Goal: Task Accomplishment & Management: Manage account settings

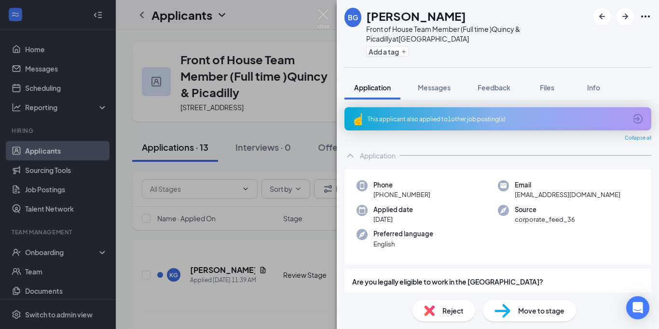
scroll to position [339, 0]
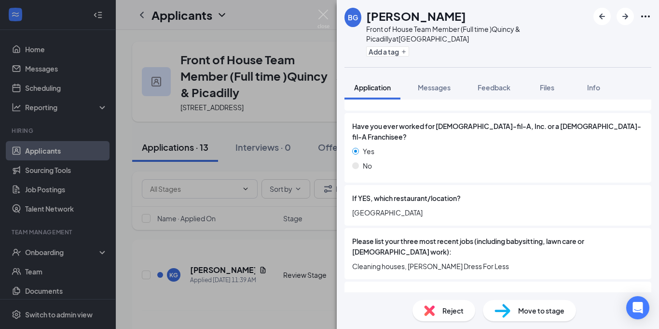
click at [315, 8] on div "BG [PERSON_NAME] Front of House Team Member (Full time )Quincy & Picadilly at […" at bounding box center [329, 164] width 659 height 329
click at [324, 15] on div "Applicants YR" at bounding box center [388, 15] width 544 height 30
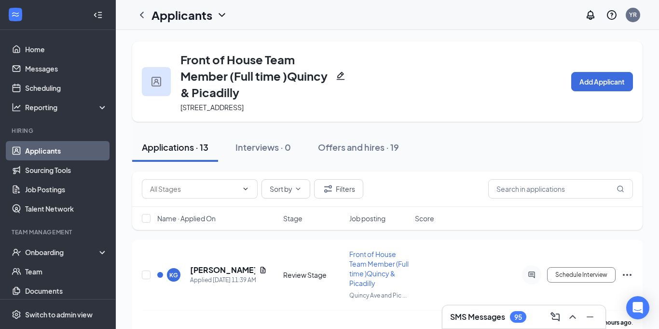
click at [59, 149] on link "Applicants" at bounding box center [66, 150] width 83 height 19
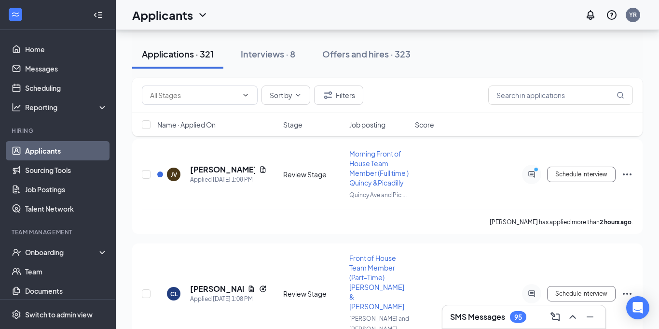
scroll to position [58, 0]
click at [214, 169] on h5 "[PERSON_NAME]" at bounding box center [222, 169] width 65 height 11
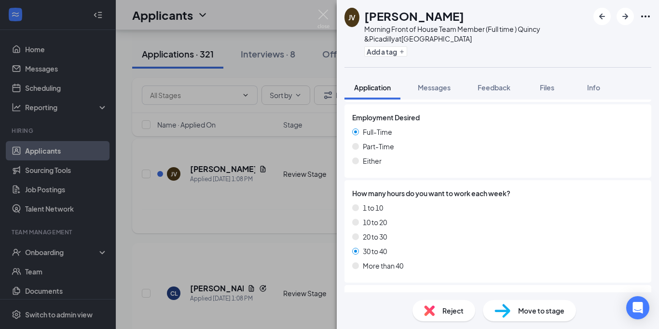
scroll to position [666, 0]
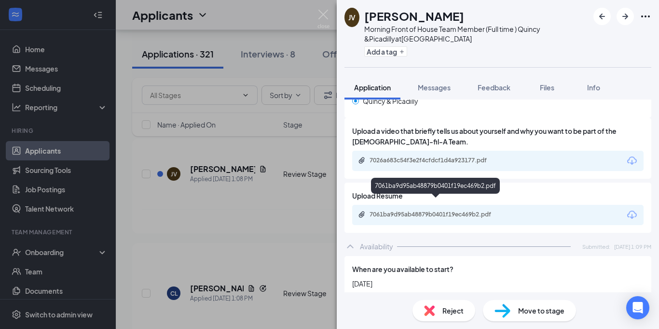
click at [408, 210] on div "7061ba9d95ab48879b0401f19ec469b2.pdf" at bounding box center [437, 214] width 135 height 8
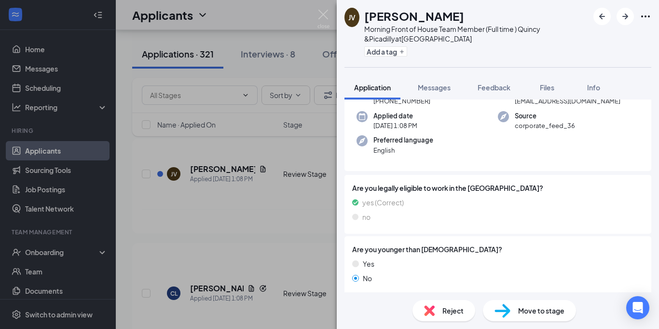
scroll to position [85, 0]
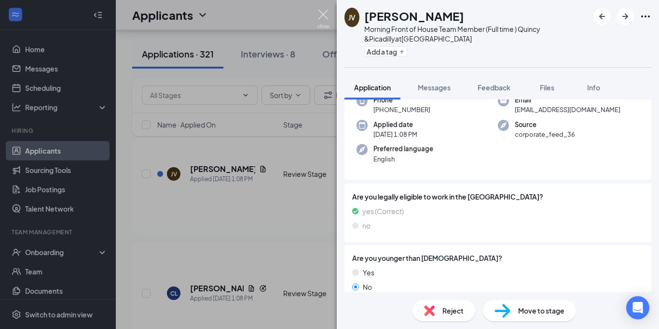
click at [319, 15] on img at bounding box center [324, 19] width 12 height 19
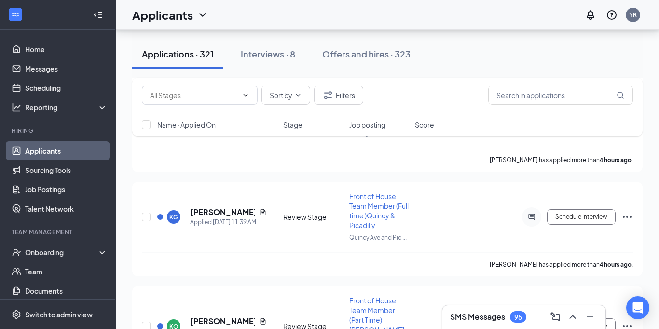
scroll to position [735, 0]
click at [202, 206] on h5 "[PERSON_NAME]" at bounding box center [222, 211] width 65 height 11
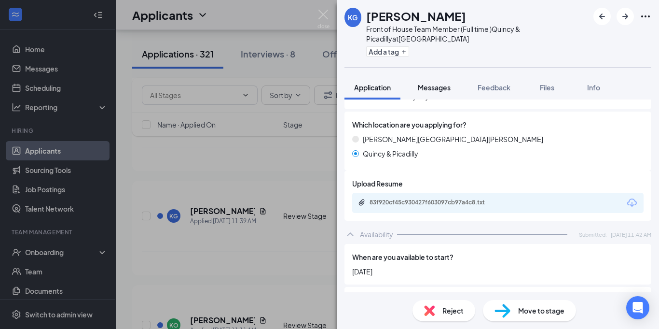
scroll to position [559, 0]
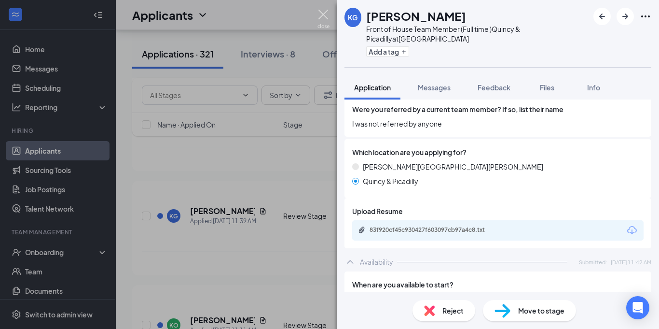
click at [324, 13] on img at bounding box center [324, 19] width 12 height 19
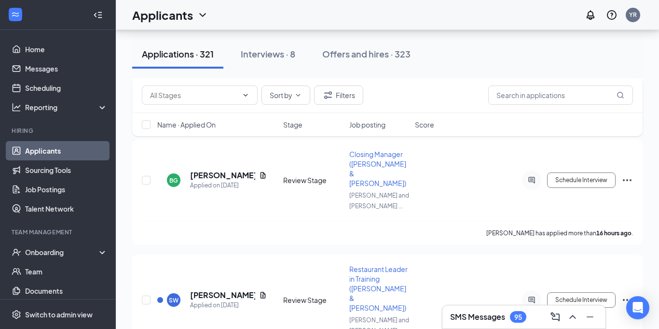
scroll to position [1309, 0]
click at [202, 289] on h5 "[PERSON_NAME]" at bounding box center [222, 294] width 65 height 11
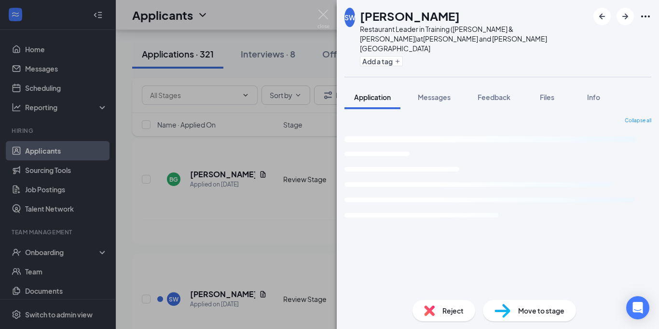
click at [325, 17] on img at bounding box center [324, 19] width 12 height 19
click at [325, 17] on div "Applicants YR" at bounding box center [388, 15] width 544 height 30
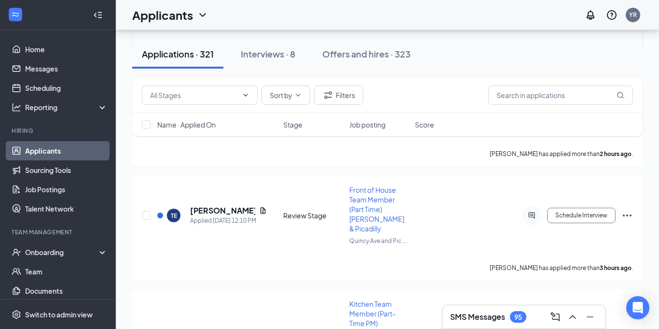
scroll to position [379, 0]
click at [210, 205] on h5 "[PERSON_NAME]" at bounding box center [222, 210] width 65 height 11
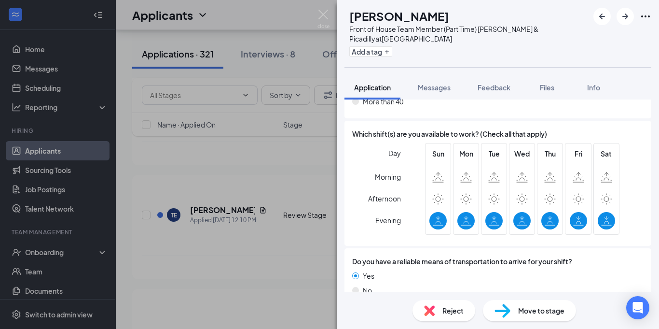
scroll to position [993, 0]
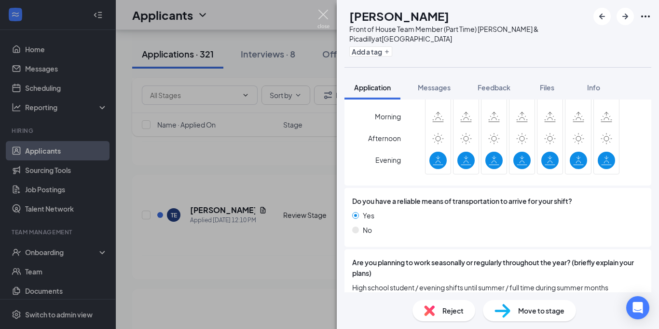
click at [320, 11] on img at bounding box center [324, 19] width 12 height 19
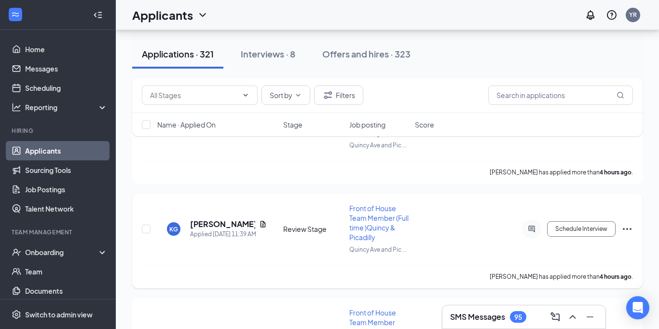
scroll to position [735, 0]
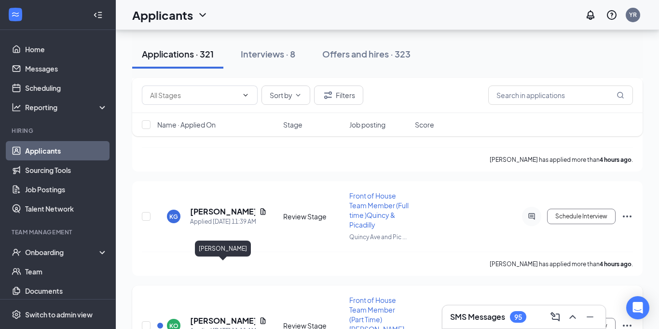
click at [208, 315] on h5 "[PERSON_NAME]" at bounding box center [222, 320] width 65 height 11
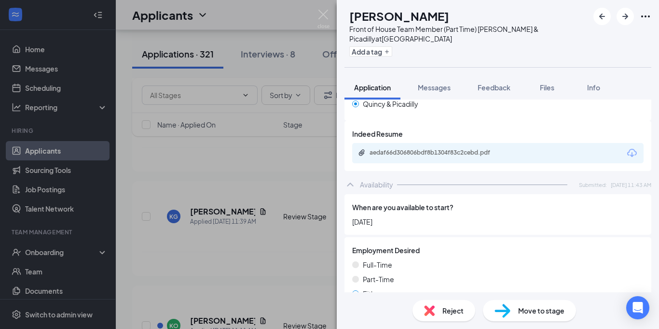
scroll to position [614, 0]
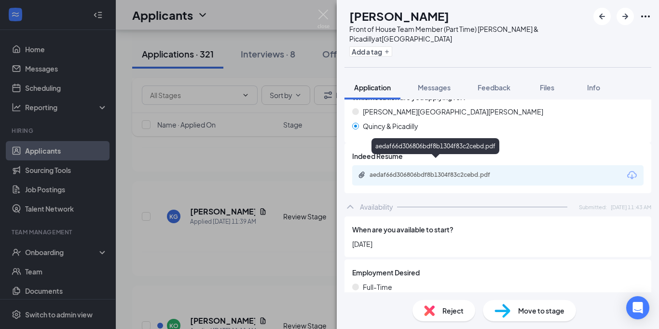
click at [452, 171] on div "aedaf66d306806bdf8b1304f83c2cebd.pdf" at bounding box center [437, 175] width 135 height 8
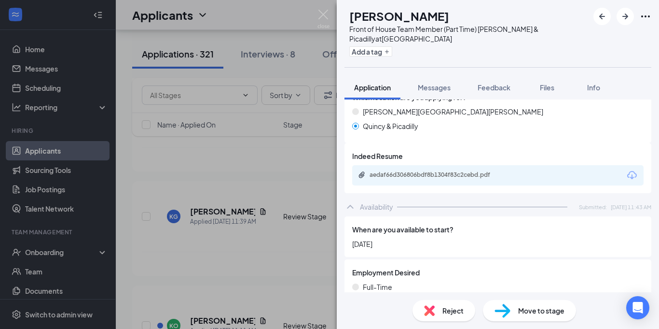
click at [527, 314] on span "Move to stage" at bounding box center [541, 310] width 46 height 11
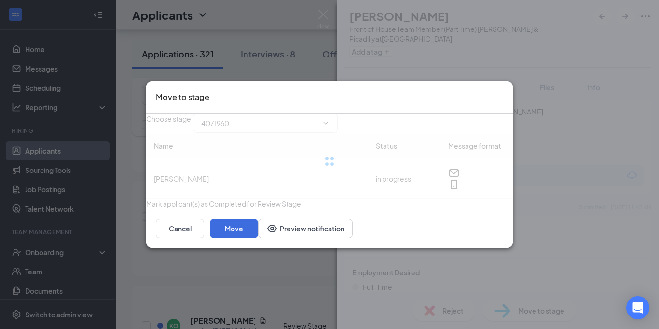
scroll to position [990, 0]
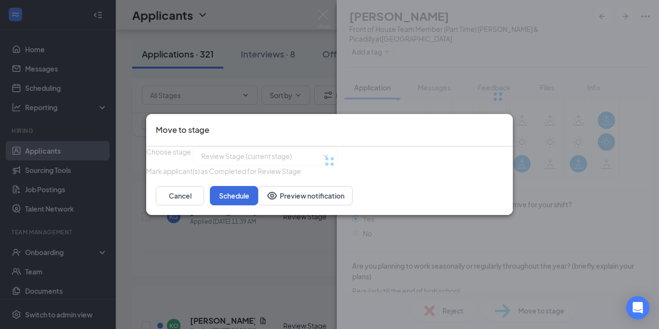
type input "Phone Interview (next stage)"
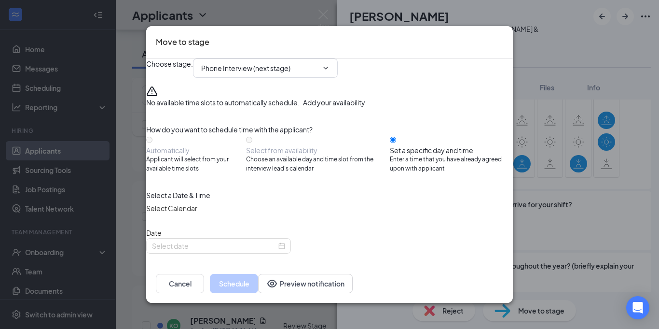
type input "[DATE]"
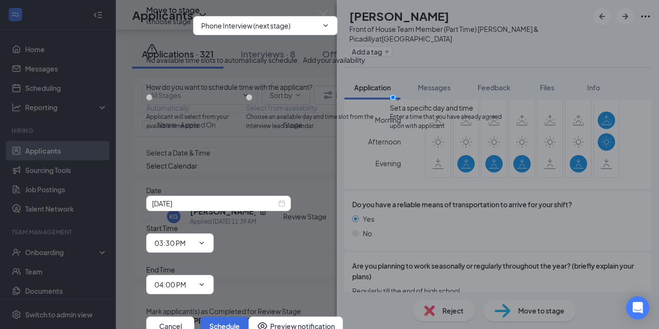
click at [330, 29] on span at bounding box center [325, 26] width 10 height 8
click at [318, 31] on input "Phone Interview (next stage)" at bounding box center [259, 25] width 117 height 11
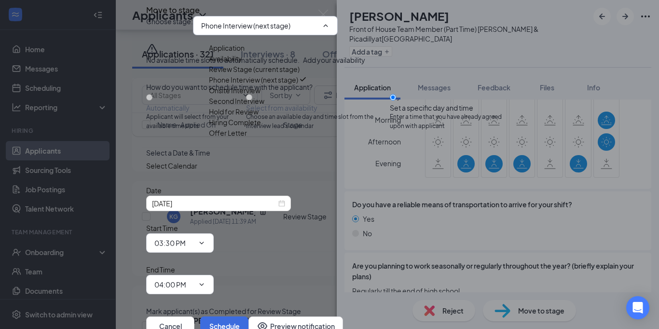
click at [261, 96] on div "Onsite Interview" at bounding box center [235, 90] width 52 height 11
type input "Onsite Interview"
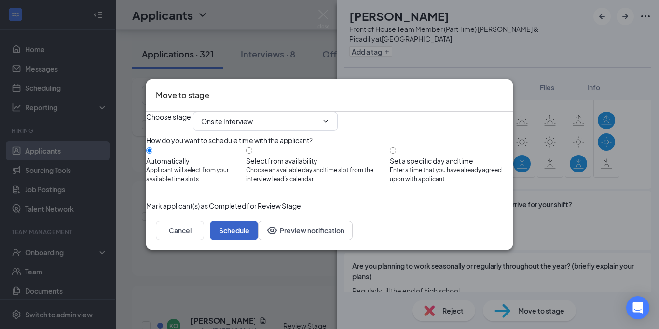
click at [258, 240] on button "Schedule" at bounding box center [234, 230] width 48 height 19
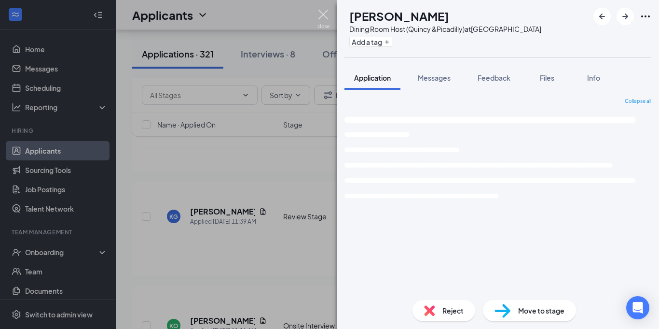
click at [323, 19] on img at bounding box center [324, 19] width 12 height 19
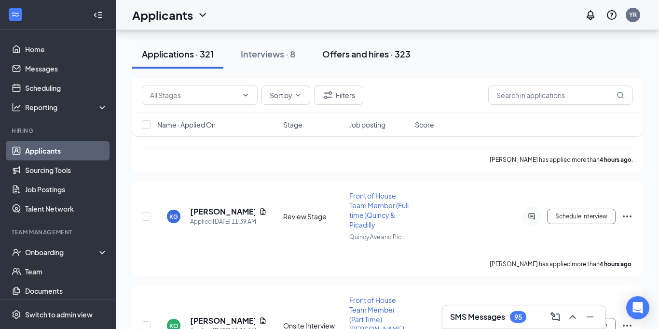
click at [322, 15] on div "Applicants YR" at bounding box center [388, 15] width 544 height 30
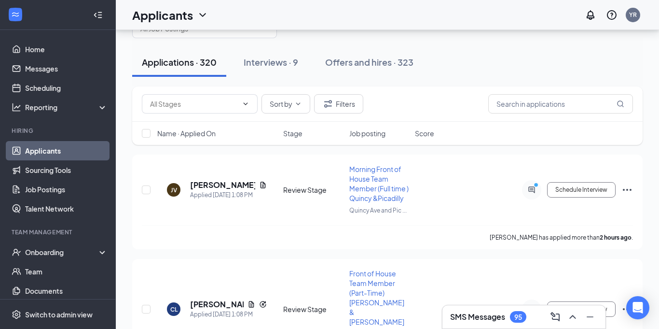
scroll to position [43, 0]
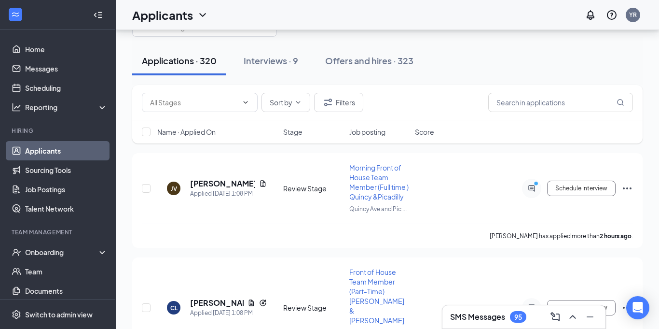
click at [568, 317] on icon "ChevronUp" at bounding box center [573, 317] width 12 height 12
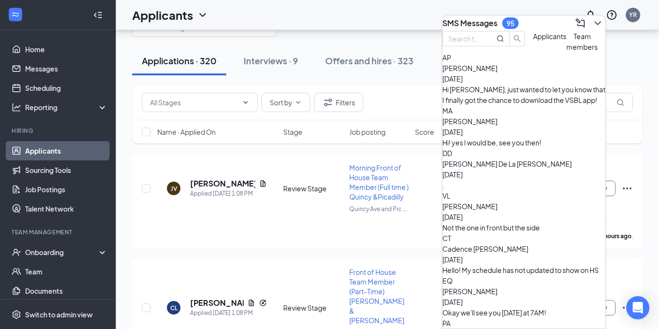
click at [530, 144] on div "MA [PERSON_NAME] [DATE] Hi! yes I would be, see you then!" at bounding box center [524, 126] width 163 height 42
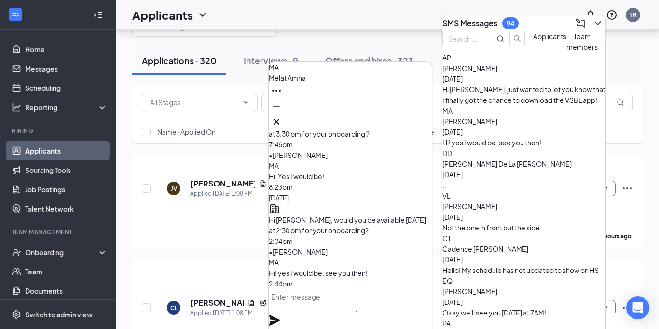
click at [314, 303] on textarea at bounding box center [314, 300] width 91 height 23
click at [314, 312] on textarea "Perfect, Sounds good see you then !" at bounding box center [314, 300] width 91 height 23
type textarea "Perfect, sounds good see you then !"
click at [280, 314] on icon "Plane" at bounding box center [275, 320] width 12 height 12
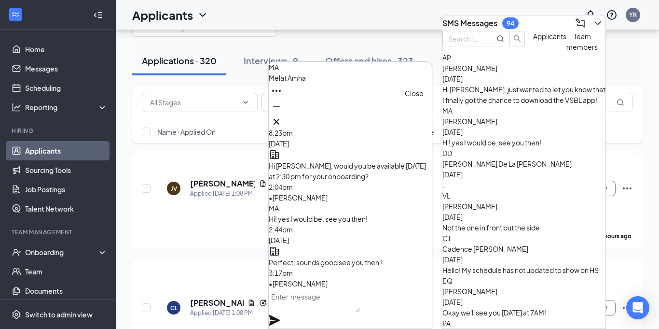
click at [282, 121] on icon "Cross" at bounding box center [277, 122] width 12 height 12
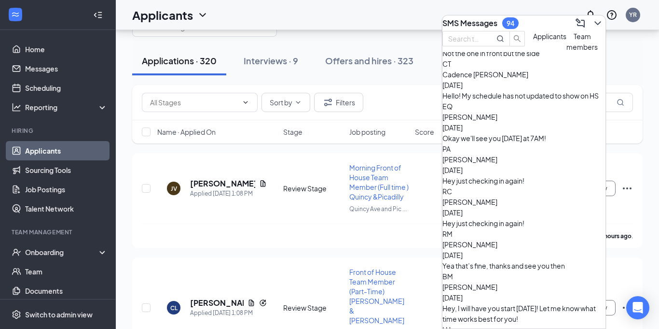
scroll to position [0, 0]
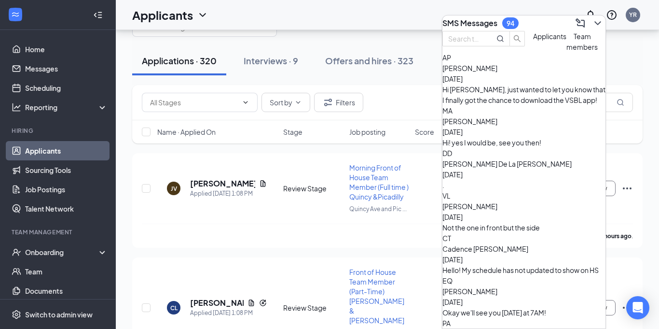
click at [595, 21] on icon "ChevronDown" at bounding box center [598, 23] width 6 height 4
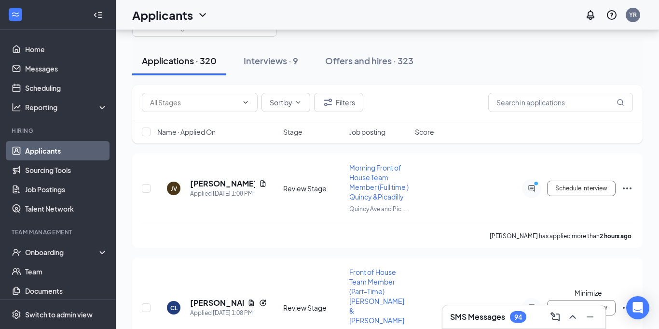
click at [577, 320] on icon "ChevronUp" at bounding box center [573, 317] width 12 height 12
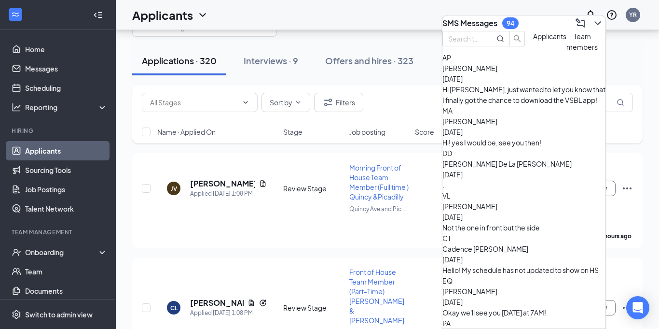
click at [563, 119] on div "MA [PERSON_NAME] [DATE] Hi! yes I would be, see you then!" at bounding box center [524, 126] width 163 height 42
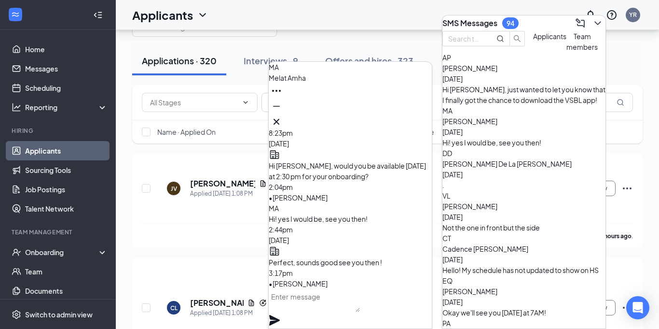
click at [555, 105] on div "Hi [PERSON_NAME], just wanted to let you know that I finally got the chance to …" at bounding box center [524, 94] width 163 height 21
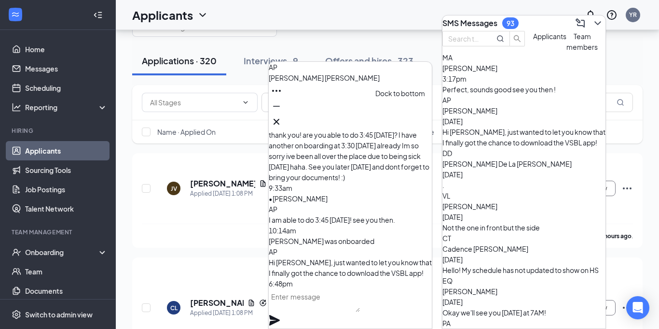
click at [282, 112] on icon "Minimize" at bounding box center [277, 106] width 12 height 12
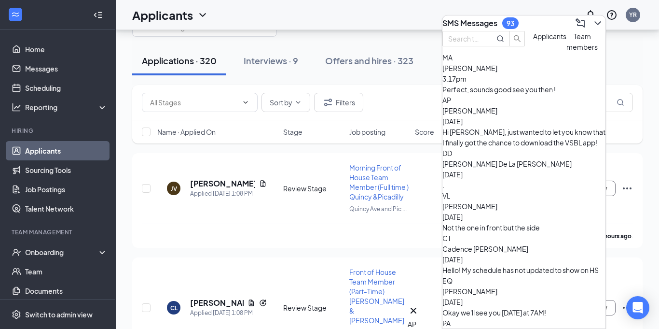
click at [588, 26] on div at bounding box center [596, 22] width 17 height 15
click at [592, 23] on icon "ChevronDown" at bounding box center [598, 23] width 12 height 12
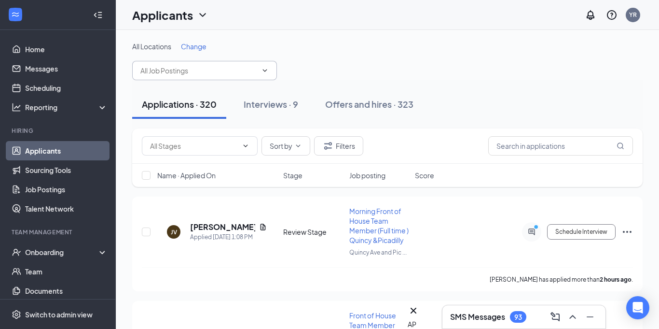
click at [198, 73] on input "text" at bounding box center [198, 70] width 117 height 11
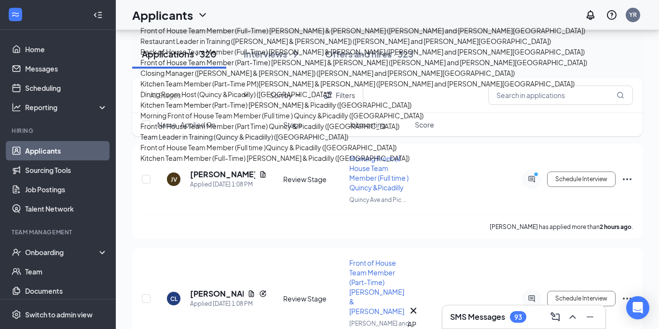
scroll to position [373, 0]
click at [219, 142] on div "Front of House Team Member (Full time )Quincy & Picadilly ([GEOGRAPHIC_DATA])" at bounding box center [268, 147] width 256 height 11
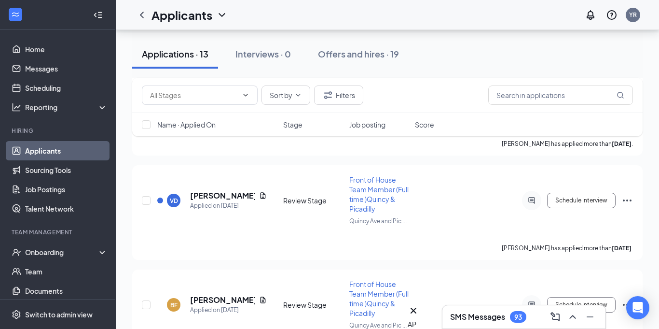
scroll to position [1268, 0]
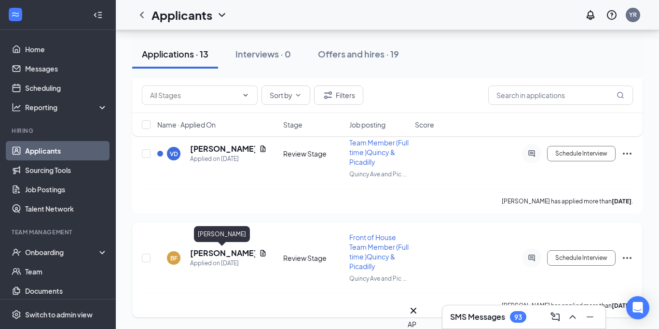
click at [216, 254] on h5 "[PERSON_NAME]" at bounding box center [222, 253] width 65 height 11
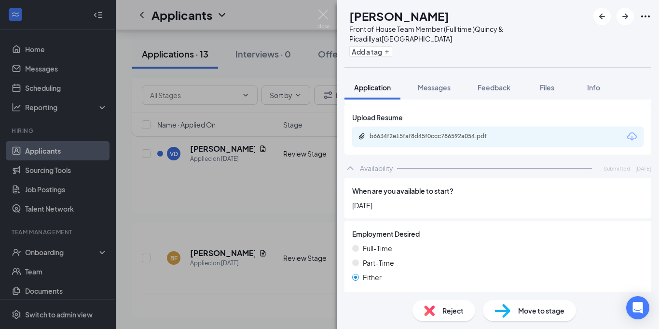
scroll to position [811, 0]
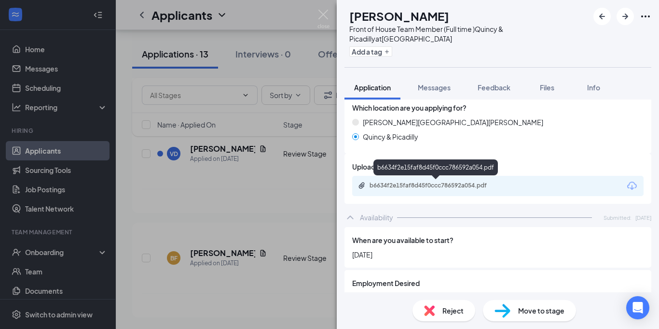
click at [425, 183] on div "b6634f2e15faf8d45f0ccc786592a054.pdf" at bounding box center [437, 186] width 135 height 8
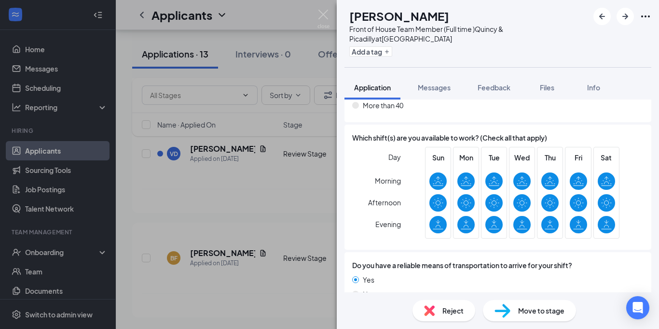
scroll to position [1212, 0]
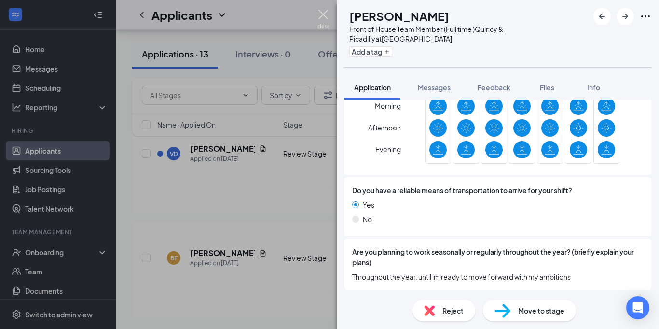
click at [326, 16] on img at bounding box center [324, 19] width 12 height 19
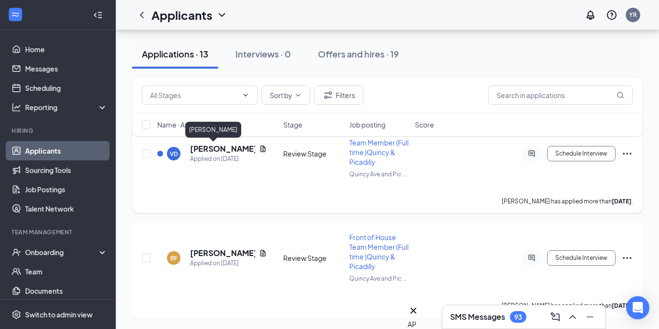
click at [203, 149] on h5 "[PERSON_NAME]" at bounding box center [222, 148] width 65 height 11
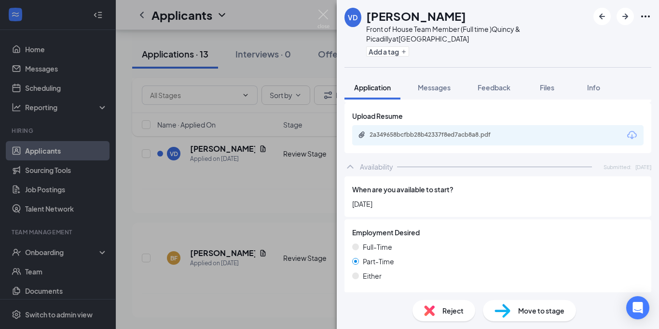
scroll to position [682, 0]
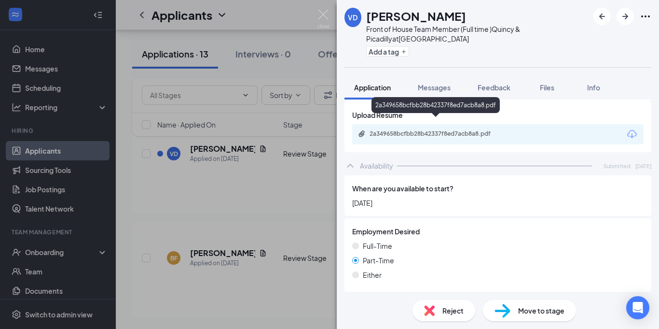
click at [419, 130] on div "2a349658bcfbb28b42337f8ed7acb8a8.pdf" at bounding box center [437, 134] width 135 height 8
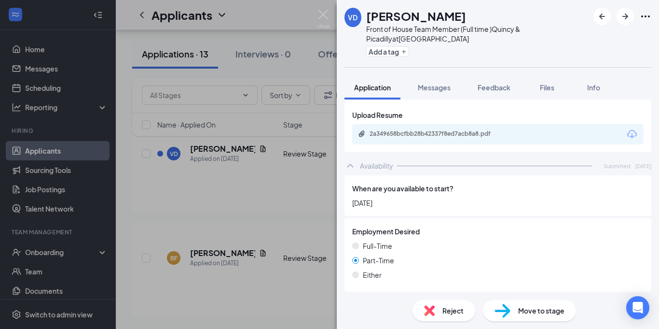
click at [316, 17] on div "[PERSON_NAME] [PERSON_NAME] Front of House Team Member (Full time )Quincy & Pic…" at bounding box center [329, 164] width 659 height 329
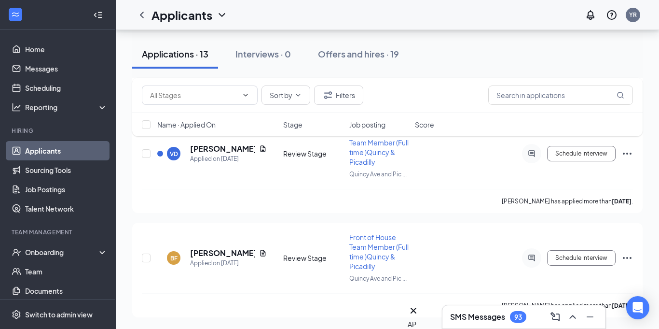
click at [322, 16] on div "Applicants YR" at bounding box center [388, 15] width 544 height 30
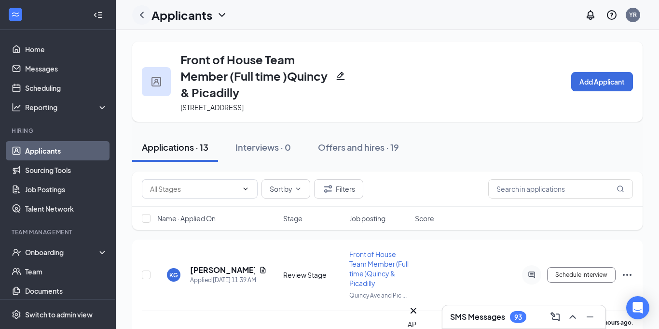
click at [141, 19] on icon "ChevronLeft" at bounding box center [142, 15] width 12 height 12
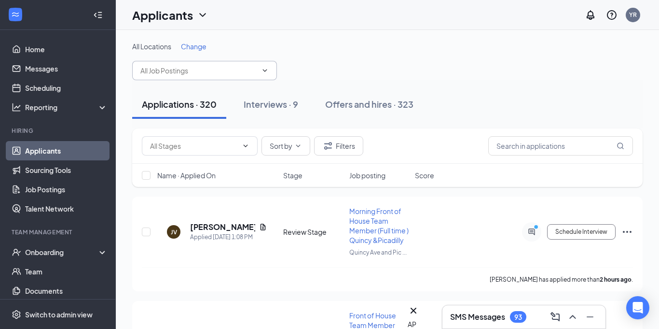
click at [237, 68] on input "text" at bounding box center [198, 70] width 117 height 11
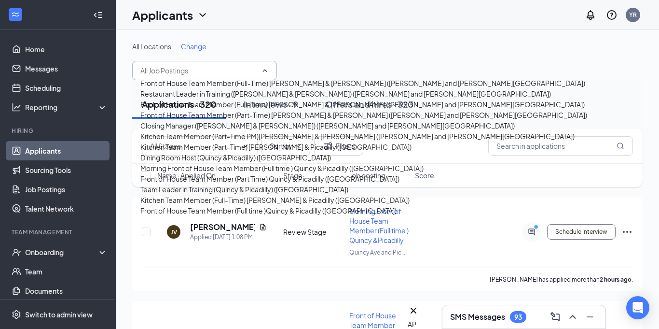
scroll to position [316, 0]
click at [203, 173] on div "Front of House Team Member (Part Time) Quincy & Picadilly ([GEOGRAPHIC_DATA])" at bounding box center [269, 178] width 259 height 11
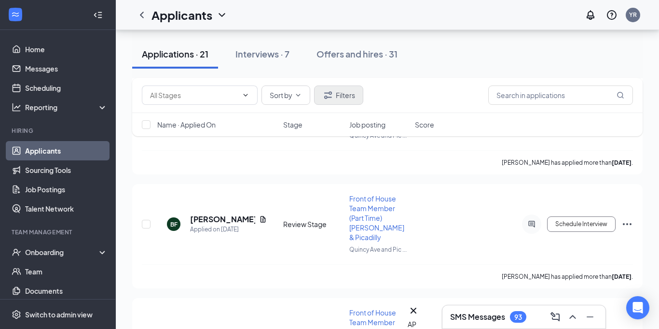
scroll to position [2102, 0]
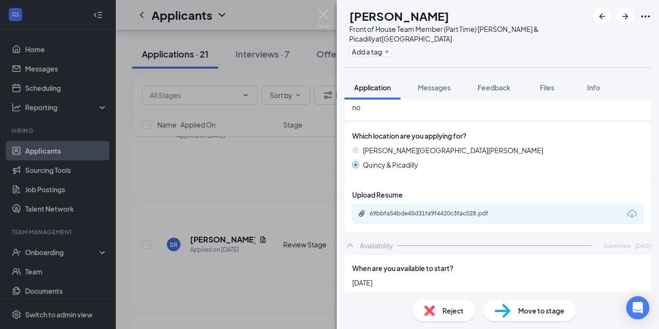
scroll to position [574, 0]
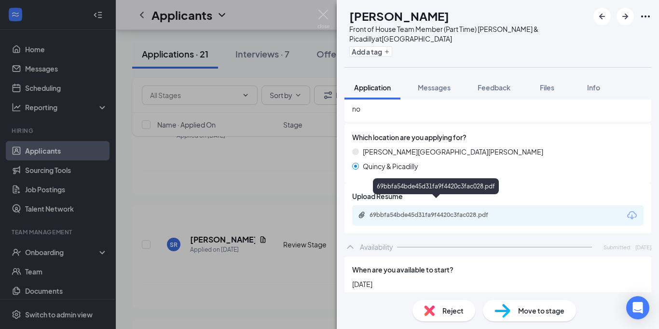
click at [422, 211] on div "69bbfa54bde45d31fa9f4420c3fac028.pdf" at bounding box center [437, 215] width 135 height 8
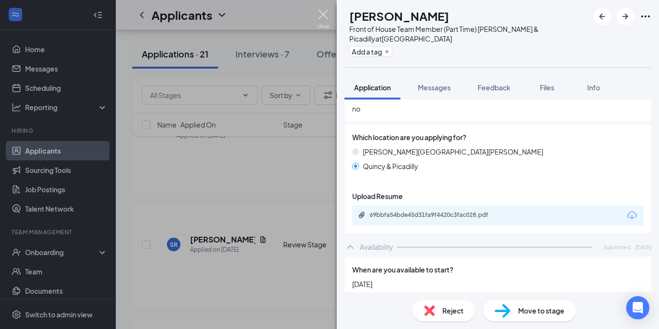
click at [324, 16] on img at bounding box center [324, 19] width 12 height 19
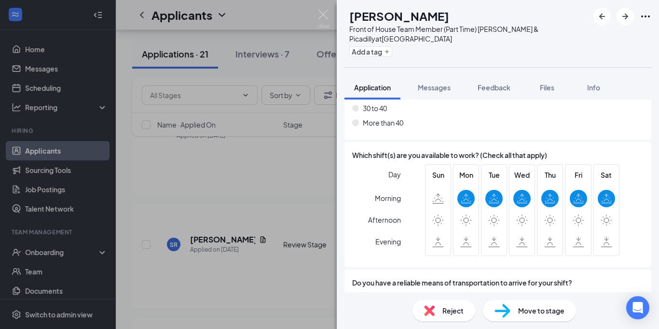
scroll to position [950, 0]
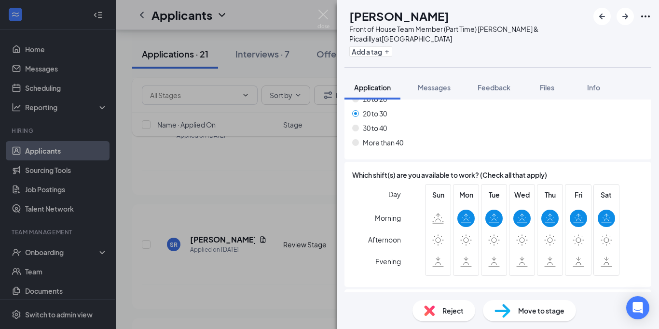
click at [429, 307] on img at bounding box center [429, 310] width 11 height 11
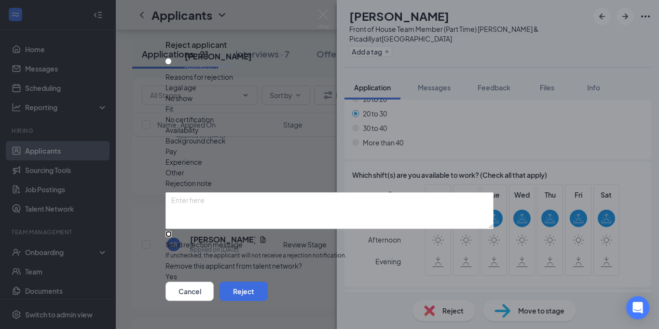
click at [172, 231] on input "Send rejection message If unchecked, the applicant will not receive a rejection…" at bounding box center [169, 234] width 6 height 6
checkbox input "true"
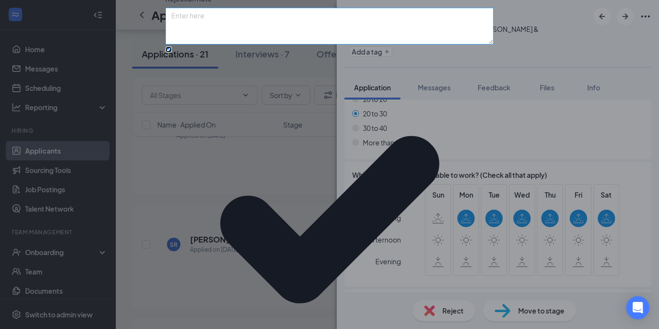
scroll to position [44, 0]
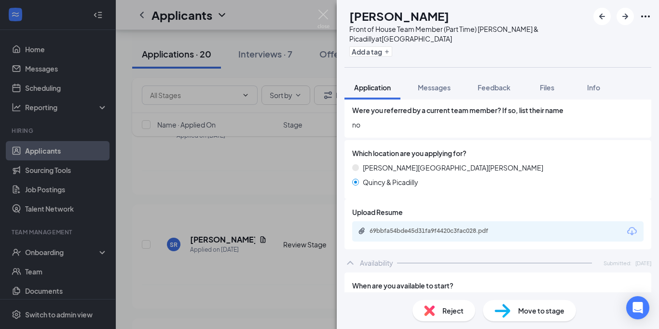
scroll to position [558, 0]
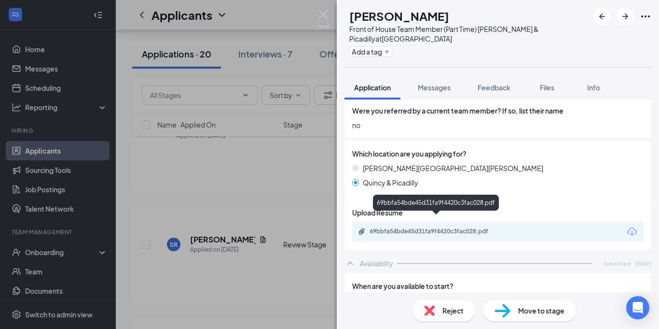
click at [447, 227] on div "69bbfa54bde45d31fa9f4420c3fac028.pdf" at bounding box center [437, 231] width 135 height 8
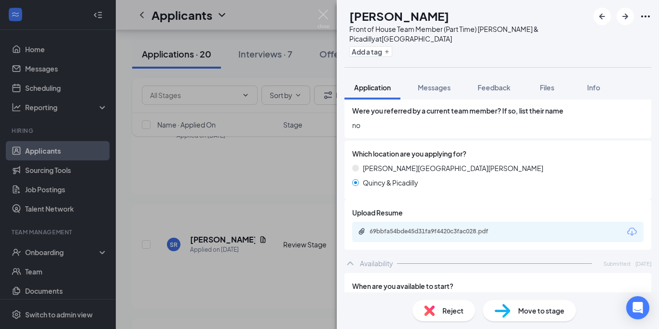
click at [435, 320] on div "Reject" at bounding box center [444, 310] width 63 height 21
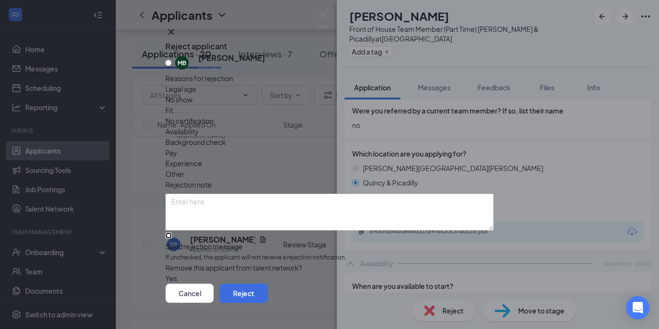
click at [172, 234] on input "Send rejection message If unchecked, the applicant will not receive a rejection…" at bounding box center [169, 235] width 6 height 6
checkbox input "true"
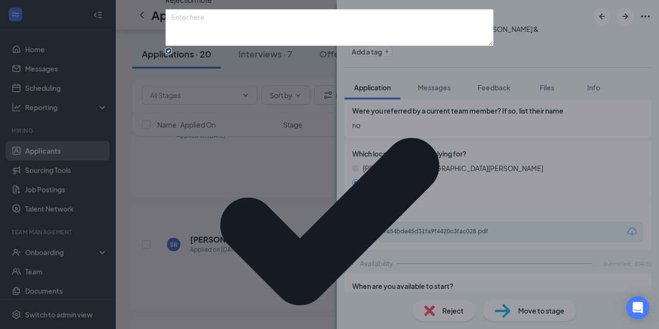
scroll to position [57, 0]
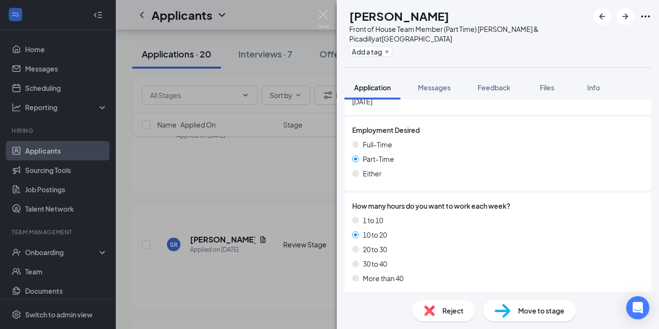
scroll to position [740, 0]
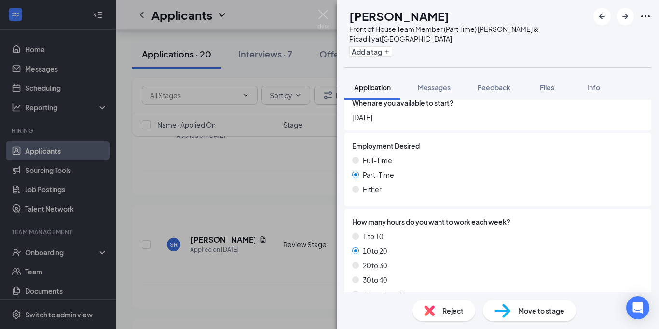
click at [444, 312] on span "Reject" at bounding box center [453, 310] width 21 height 11
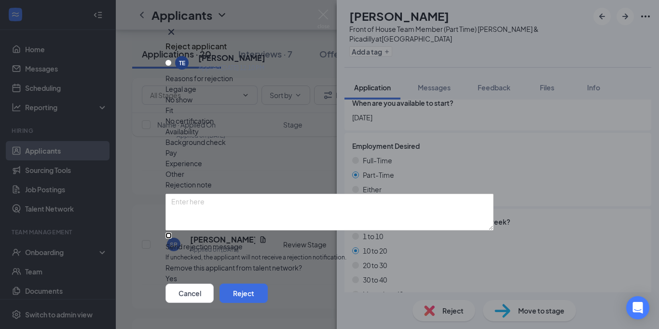
click at [172, 232] on input "Send rejection message If unchecked, the applicant will not receive a rejection…" at bounding box center [169, 235] width 6 height 6
checkbox input "true"
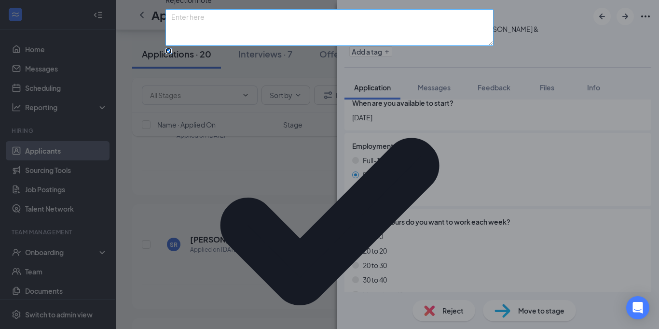
scroll to position [81, 0]
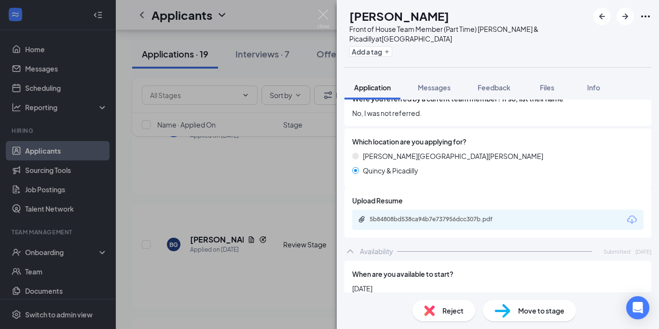
scroll to position [613, 0]
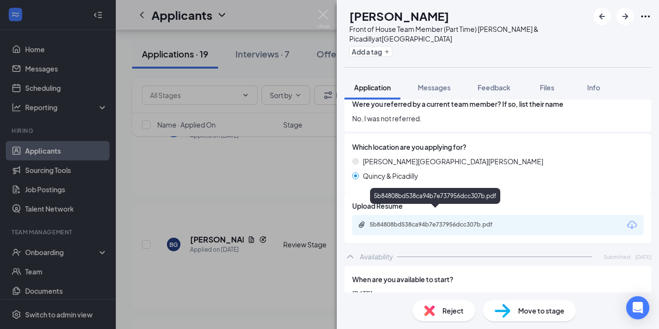
click at [441, 221] on div "5b84808bd538ca94b7e737956dcc307b.pdf" at bounding box center [437, 225] width 135 height 8
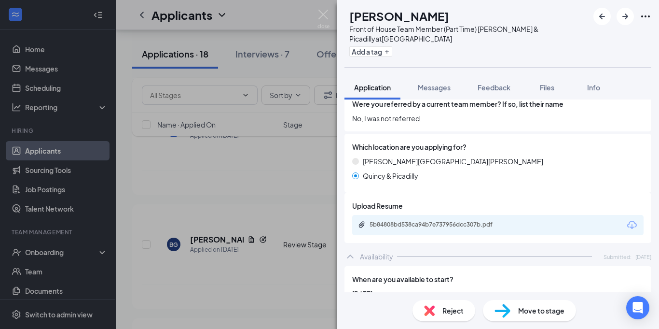
scroll to position [1038, 0]
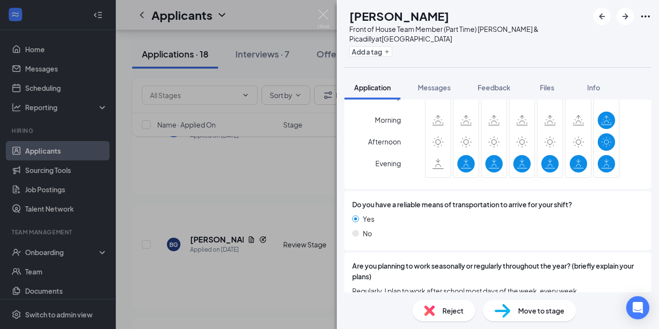
click at [416, 150] on div "Day Morning Afternoon Evening Sun Mon Tue Wed Thu Fri Sat" at bounding box center [498, 133] width 292 height 95
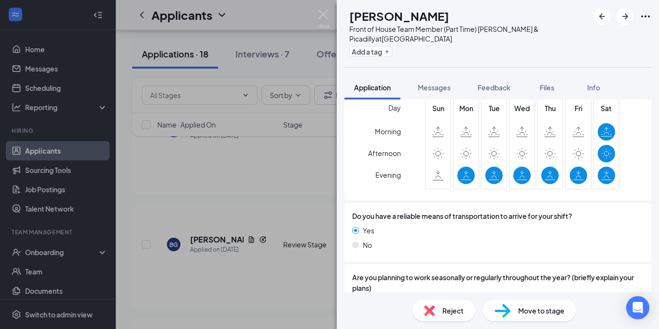
scroll to position [1042, 0]
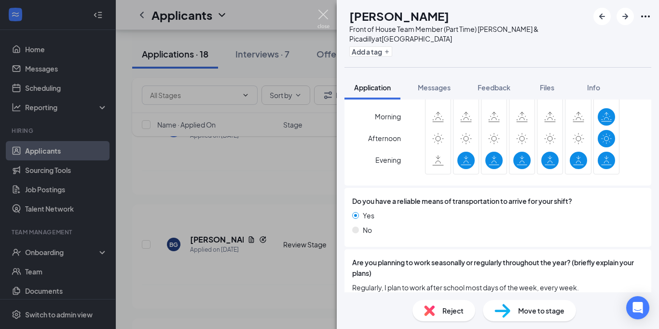
click at [326, 17] on img at bounding box center [324, 19] width 12 height 19
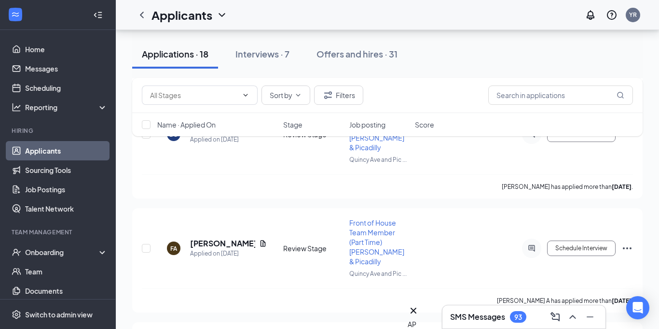
scroll to position [2276, 0]
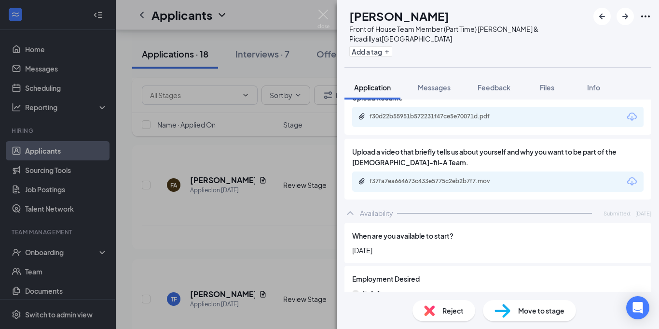
scroll to position [635, 0]
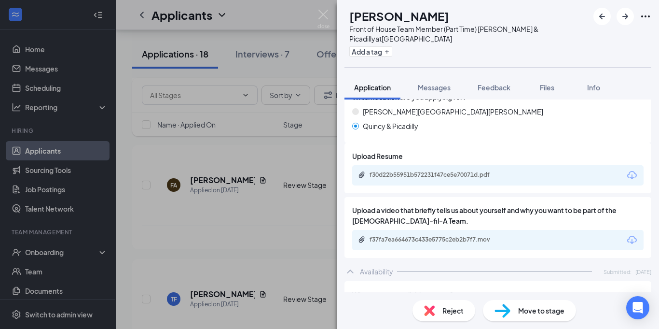
click at [418, 171] on div "f30d22b55951b572231f47ce5e70071d.pdf" at bounding box center [437, 175] width 135 height 8
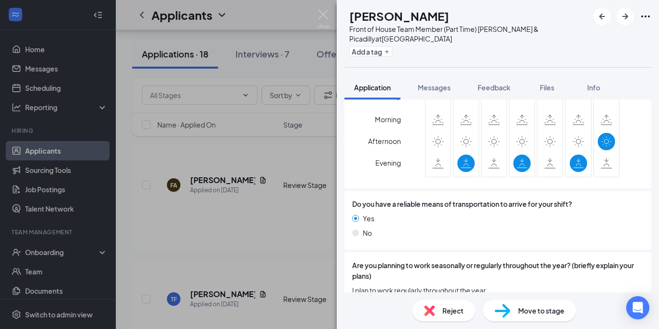
scroll to position [1079, 0]
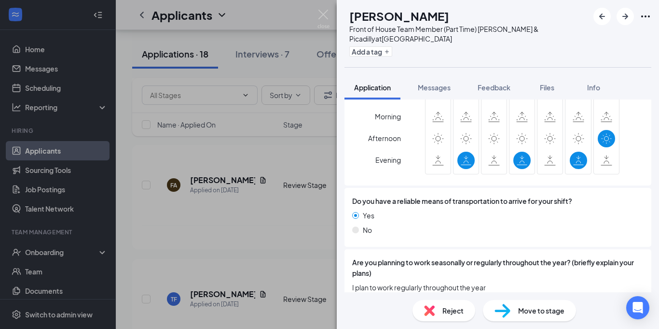
click at [436, 311] on div "Reject" at bounding box center [444, 310] width 63 height 21
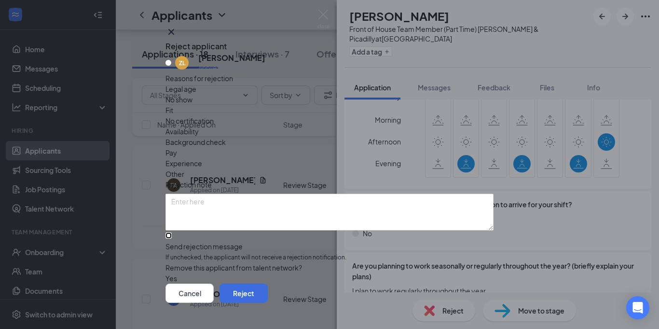
click at [172, 232] on input "Send rejection message If unchecked, the applicant will not receive a rejection…" at bounding box center [169, 235] width 6 height 6
checkbox input "true"
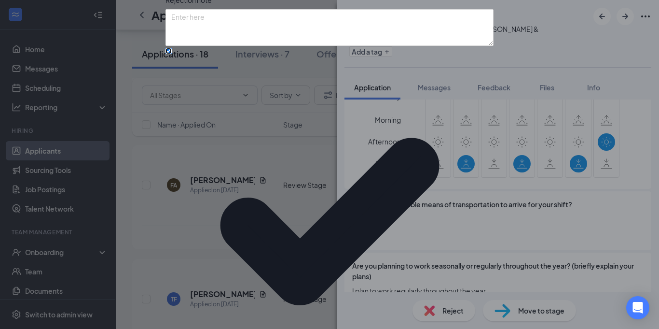
scroll to position [81, 0]
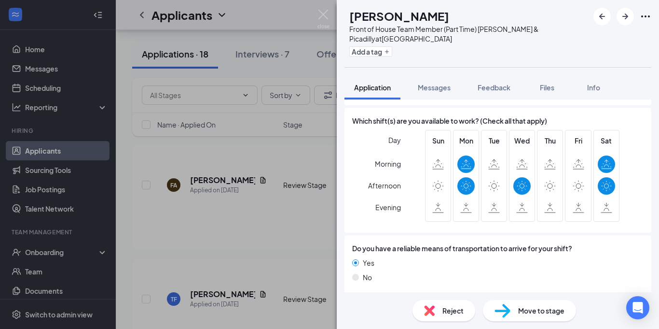
scroll to position [975, 0]
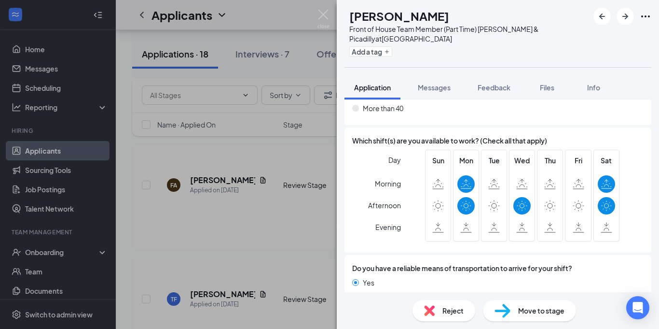
click at [449, 312] on span "Reject" at bounding box center [453, 310] width 21 height 11
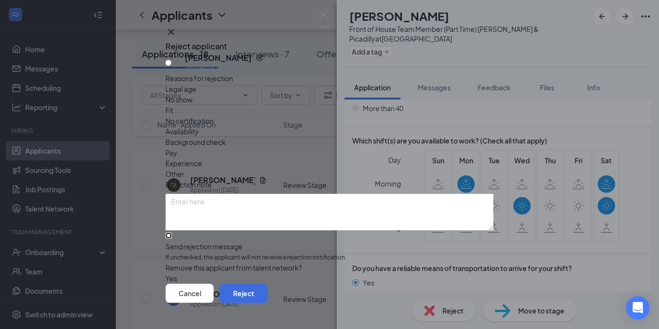
click at [172, 232] on input "Send rejection message If unchecked, the applicant will not receive a rejection…" at bounding box center [169, 235] width 6 height 6
checkbox input "true"
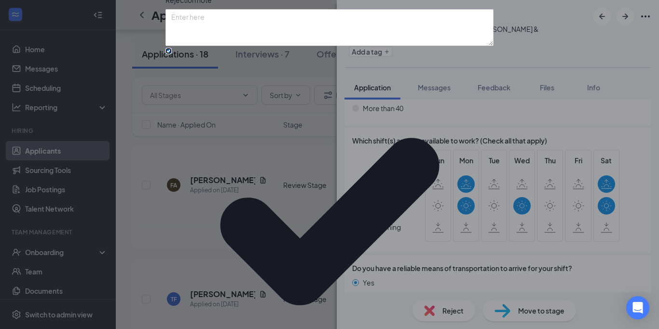
scroll to position [81, 0]
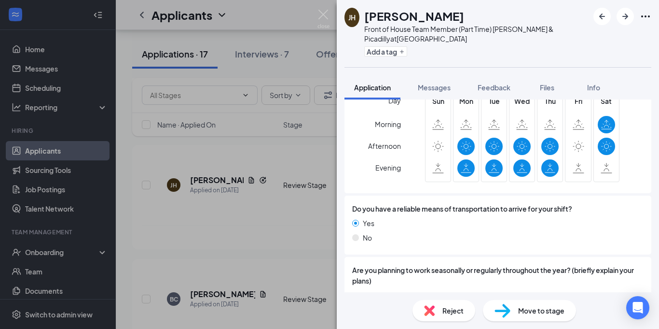
scroll to position [1020, 0]
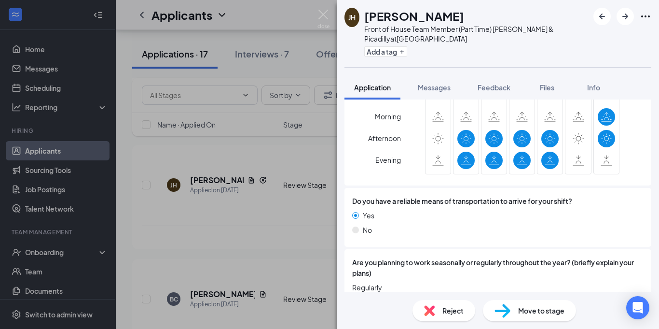
click at [447, 308] on span "Reject" at bounding box center [453, 310] width 21 height 11
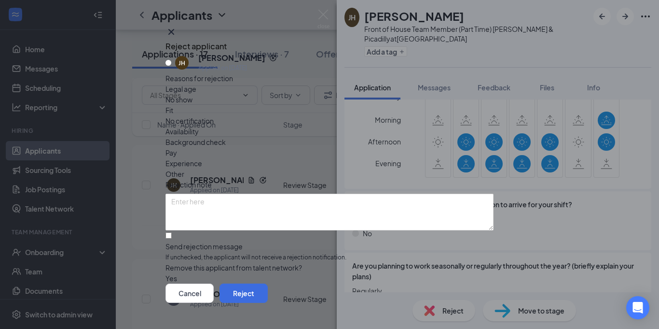
click at [474, 50] on div "Reject applicant" at bounding box center [330, 46] width 328 height 13
click at [177, 38] on icon "Cross" at bounding box center [172, 32] width 12 height 12
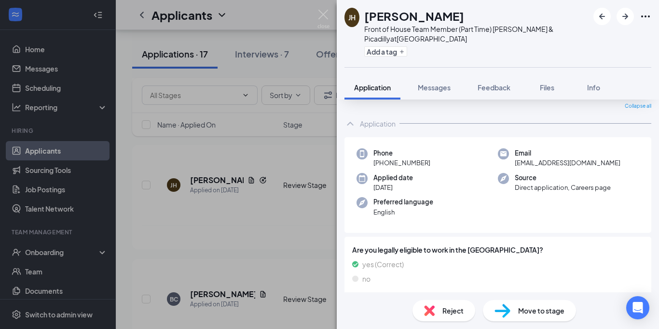
scroll to position [0, 0]
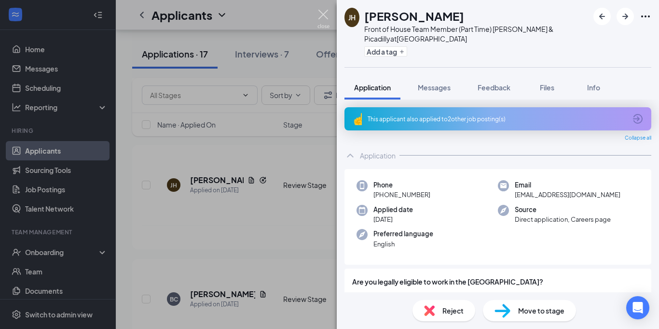
click at [325, 17] on img at bounding box center [324, 19] width 12 height 19
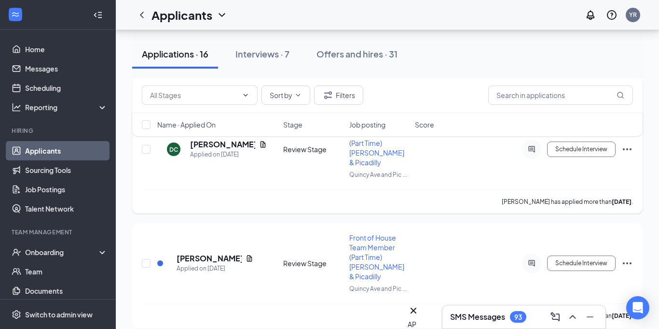
scroll to position [2624, 0]
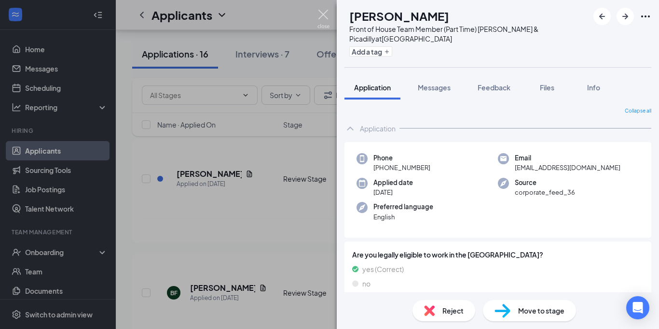
click at [323, 14] on img at bounding box center [324, 19] width 12 height 19
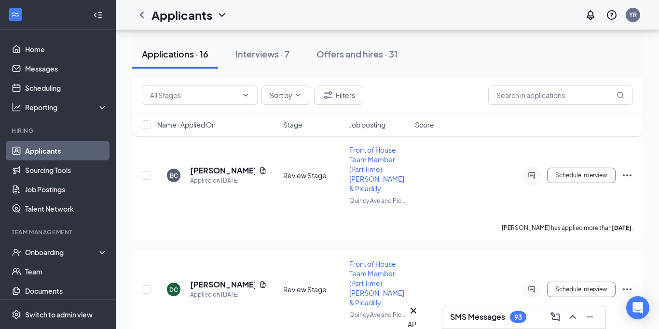
scroll to position [572, 0]
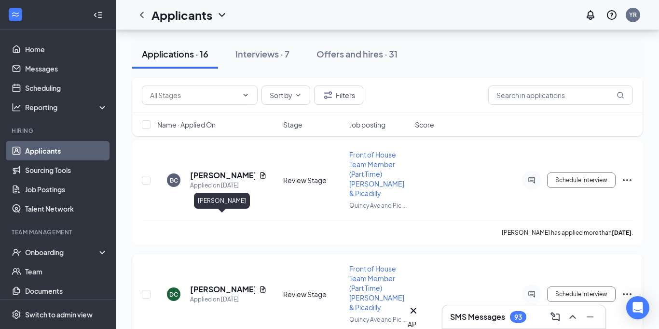
click at [230, 284] on h5 "[PERSON_NAME]" at bounding box center [222, 289] width 65 height 11
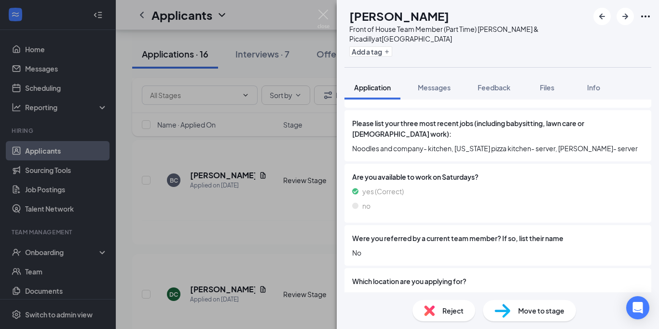
scroll to position [591, 0]
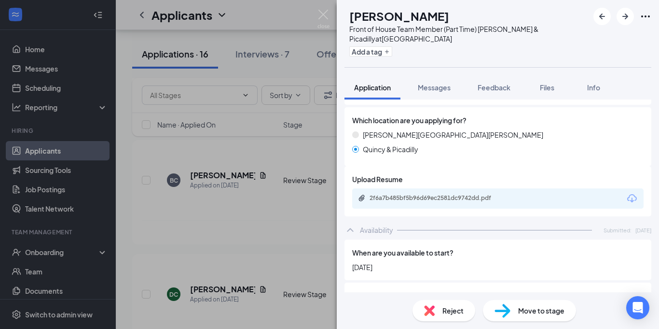
click at [445, 194] on div "2f6a7b485bf5b96d69ec2581dc9742dd.pdf" at bounding box center [437, 198] width 135 height 8
click at [326, 15] on img at bounding box center [324, 19] width 12 height 19
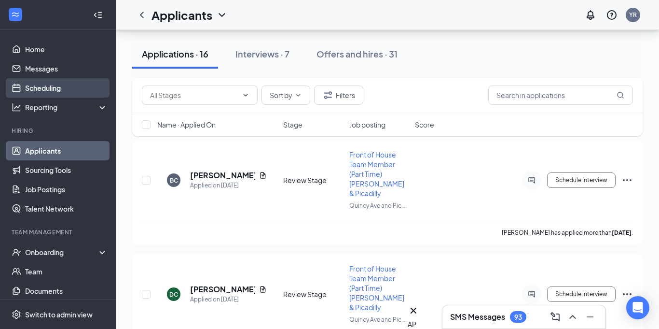
click at [76, 85] on link "Scheduling" at bounding box center [66, 87] width 83 height 19
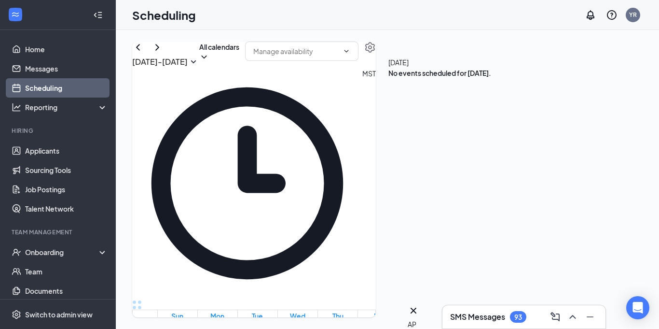
scroll to position [914, 0]
click at [163, 53] on icon "ChevronRight" at bounding box center [158, 48] width 12 height 12
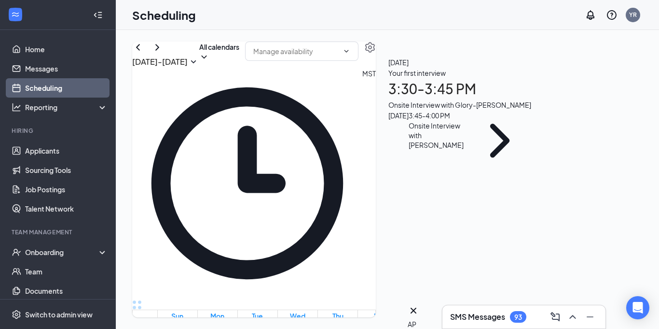
scroll to position [796, 0]
click at [58, 153] on link "Applicants" at bounding box center [66, 150] width 83 height 19
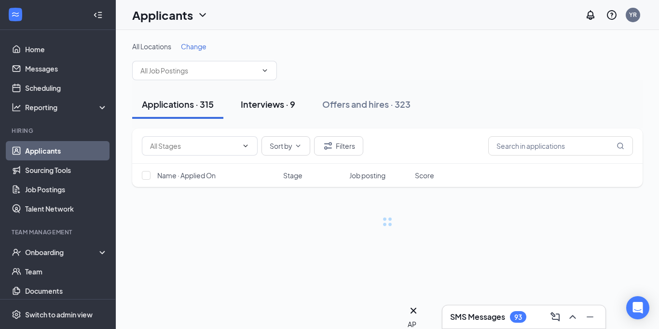
click at [269, 108] on div "Interviews · 9" at bounding box center [268, 104] width 55 height 12
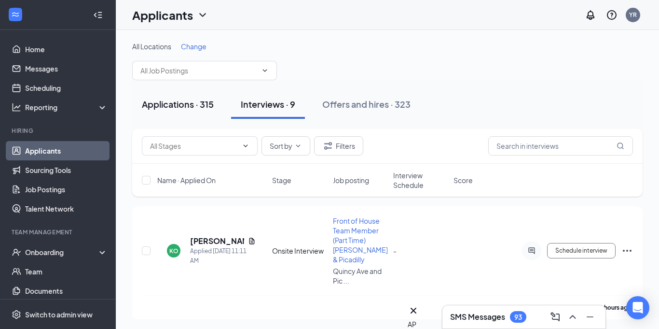
click at [194, 101] on div "Applications · 315" at bounding box center [178, 104] width 72 height 12
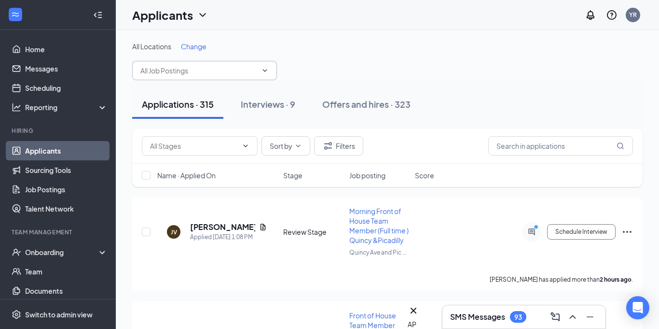
click at [178, 72] on input "text" at bounding box center [198, 70] width 117 height 11
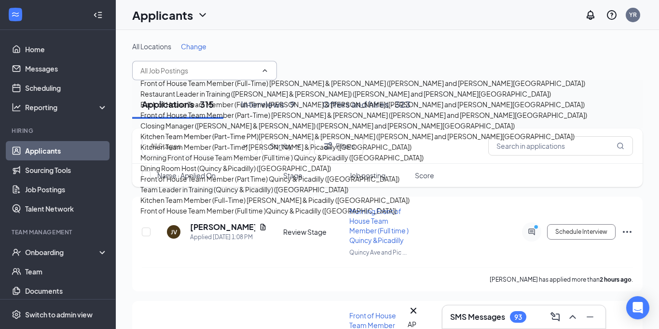
scroll to position [350, 0]
click at [219, 184] on div "Team Leader in Training (Quincy & Picadilly) ([GEOGRAPHIC_DATA])" at bounding box center [363, 189] width 447 height 11
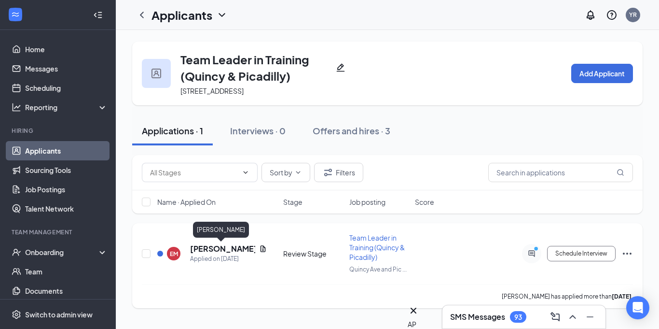
click at [198, 252] on h5 "[PERSON_NAME]" at bounding box center [222, 248] width 65 height 11
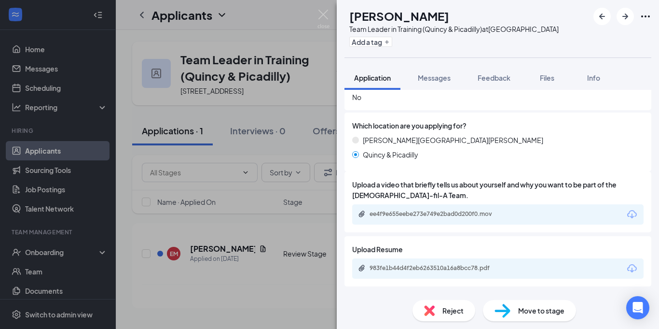
scroll to position [706, 0]
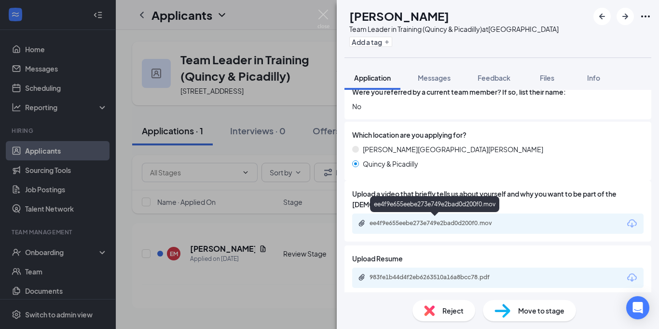
click at [445, 219] on div "ee4f9e655eebe273e749e2bad0d200f0.mov" at bounding box center [437, 223] width 135 height 8
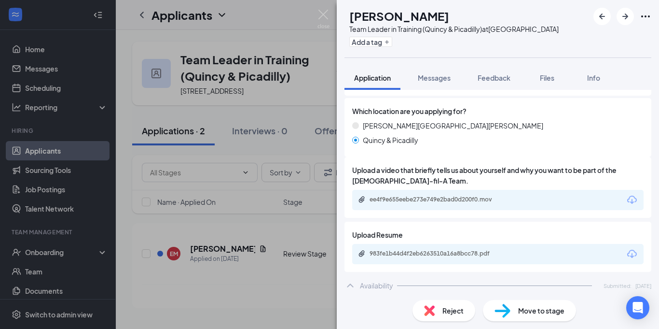
scroll to position [734, 0]
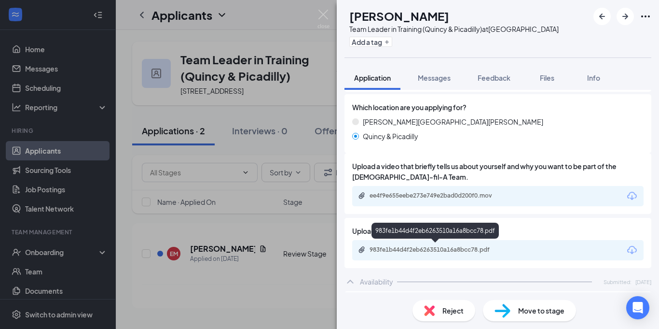
click at [417, 246] on div "983fe1b44d4f2eb6263510a16a8bcc78.pdf" at bounding box center [437, 250] width 135 height 8
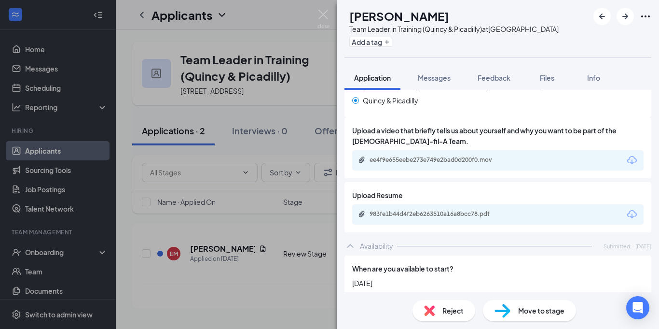
scroll to position [747, 0]
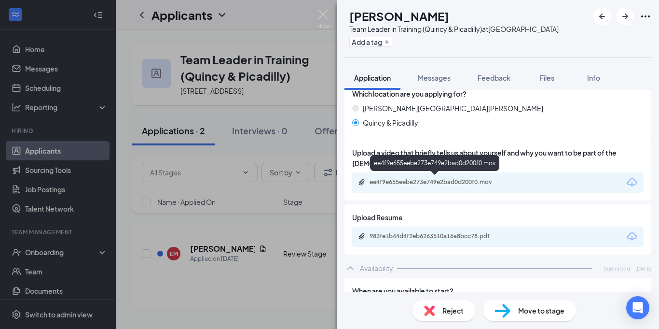
click at [423, 183] on div "ee4f9e655eebe273e749e2bad0d200f0.mov" at bounding box center [437, 182] width 135 height 8
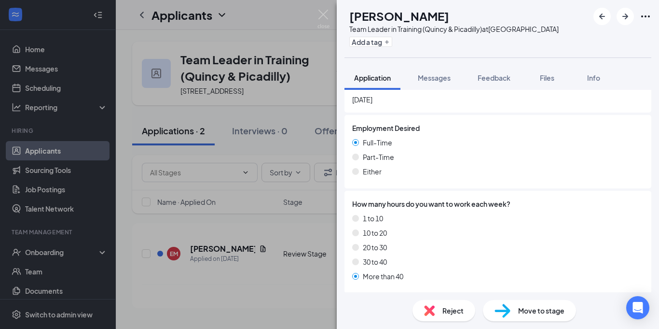
scroll to position [948, 0]
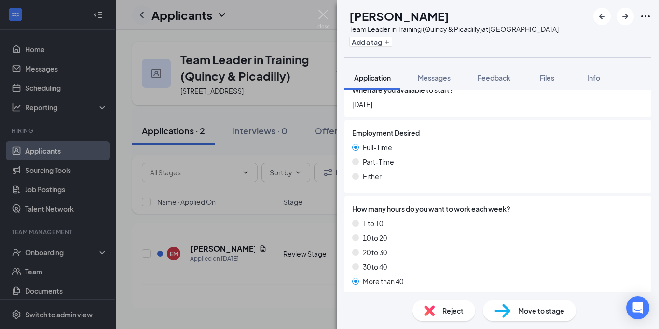
click at [318, 11] on img at bounding box center [324, 19] width 12 height 19
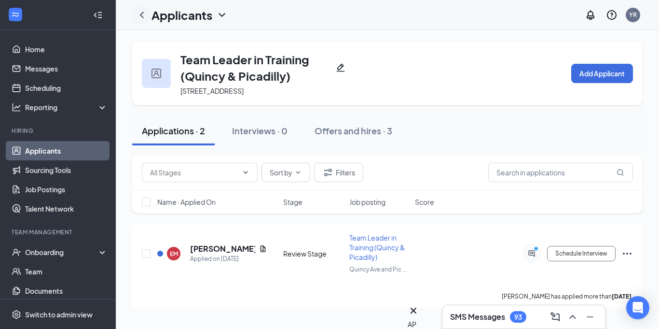
click at [140, 11] on icon "ChevronLeft" at bounding box center [142, 15] width 12 height 12
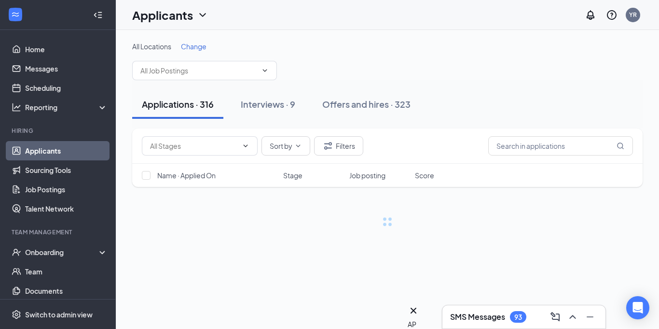
click at [230, 81] on div "Applications · 316 Interviews · 9 Offers and hires · 323" at bounding box center [387, 104] width 511 height 48
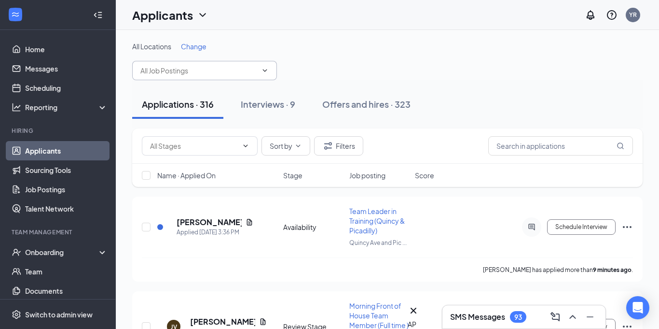
click at [227, 69] on input "text" at bounding box center [198, 70] width 117 height 11
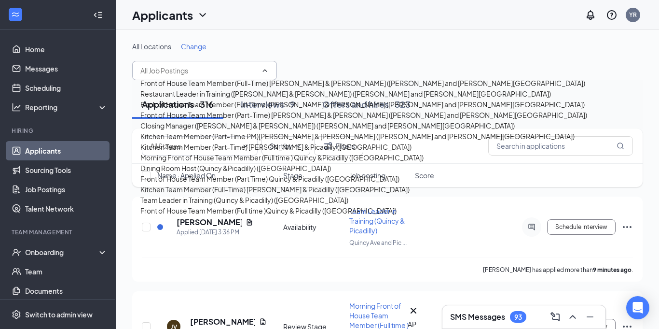
click at [210, 99] on div "Restaurant Leader in Training ([PERSON_NAME] & [PERSON_NAME]) ([PERSON_NAME] an…" at bounding box center [345, 93] width 411 height 11
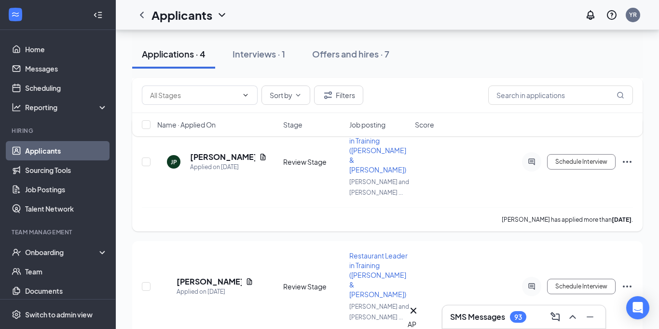
scroll to position [372, 0]
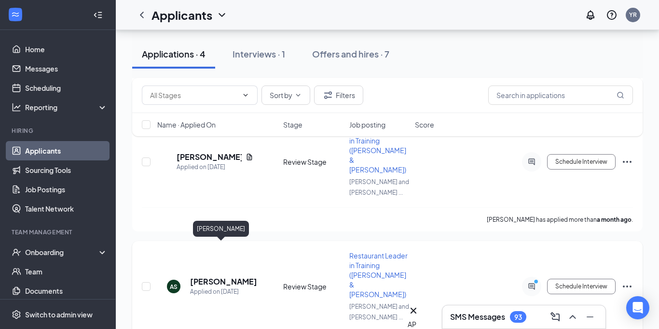
click at [215, 276] on h5 "[PERSON_NAME]" at bounding box center [223, 281] width 67 height 11
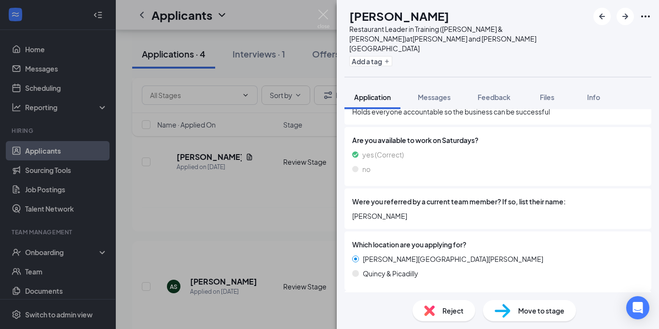
scroll to position [652, 0]
click at [323, 4] on div "AS [PERSON_NAME] Restaurant Leader in Training ([PERSON_NAME] & [PERSON_NAME]) …" at bounding box center [329, 164] width 659 height 329
click at [319, 15] on div "Applicants YR" at bounding box center [388, 15] width 544 height 30
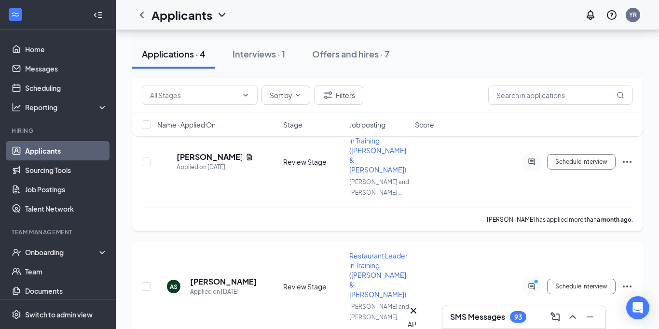
scroll to position [98, 0]
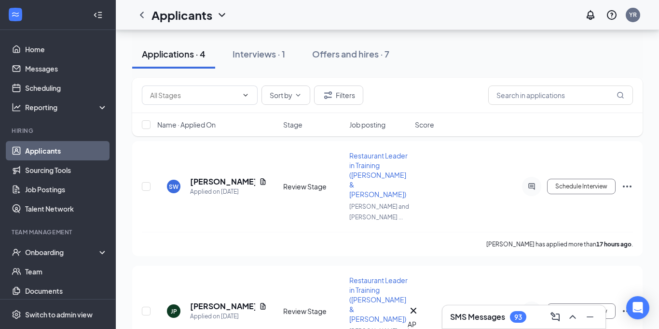
drag, startPoint x: 43, startPoint y: 157, endPoint x: 364, endPoint y: 5, distance: 354.8
click at [43, 156] on link "Applicants" at bounding box center [66, 150] width 83 height 19
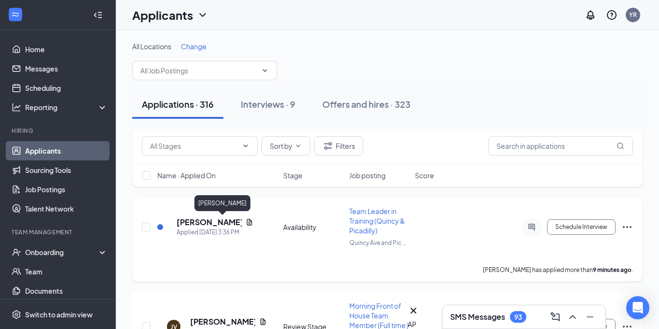
click at [213, 223] on h5 "[PERSON_NAME]" at bounding box center [209, 222] width 65 height 11
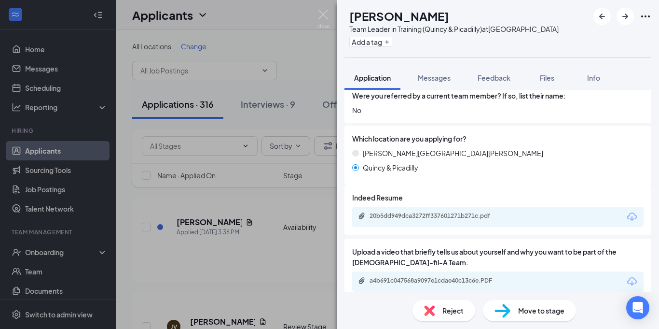
scroll to position [689, 0]
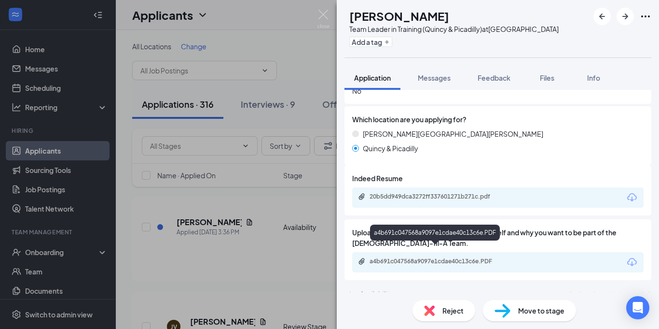
click at [417, 257] on div "a4b691c047568a9097e1cdae40c13c6e.PDF" at bounding box center [437, 261] width 135 height 8
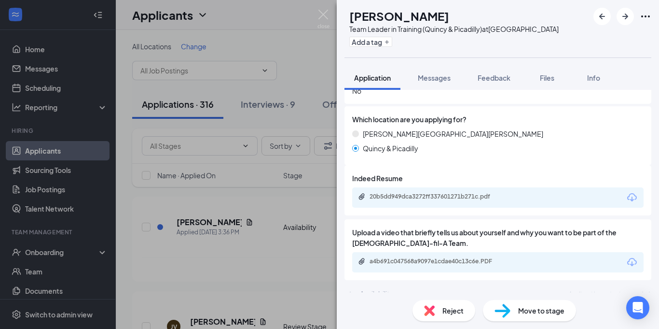
scroll to position [686, 0]
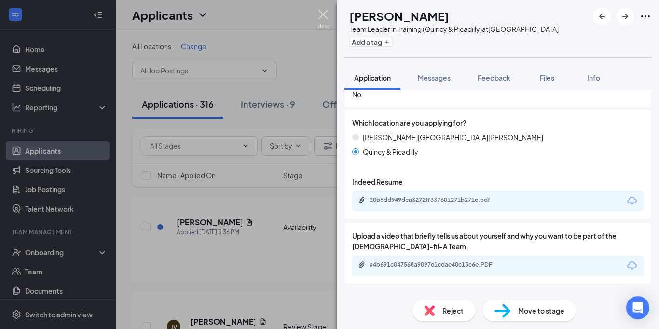
click at [326, 16] on img at bounding box center [324, 19] width 12 height 19
